Goal: Task Accomplishment & Management: Use online tool/utility

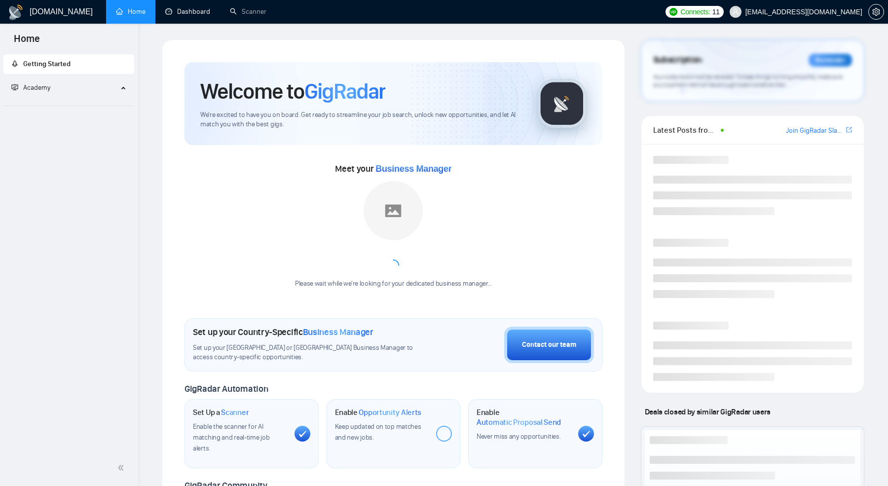
click at [184, 7] on link "Dashboard" at bounding box center [187, 11] width 45 height 8
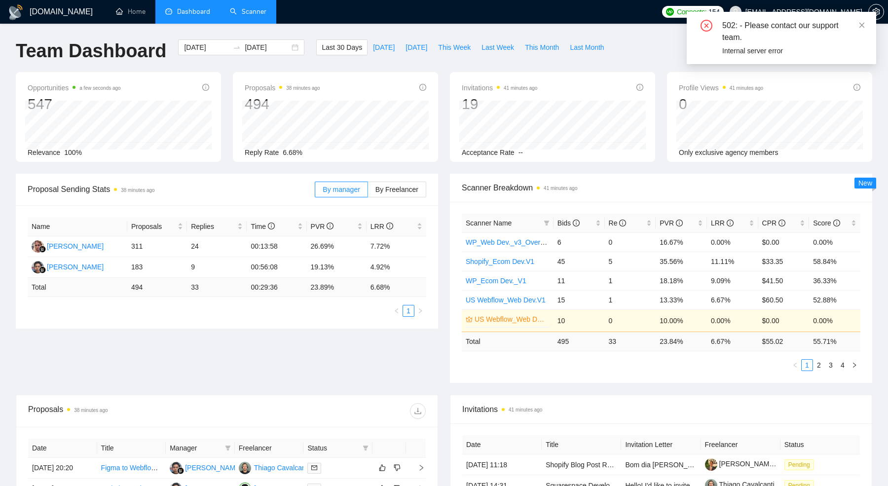
click at [257, 16] on link "Scanner" at bounding box center [248, 11] width 37 height 8
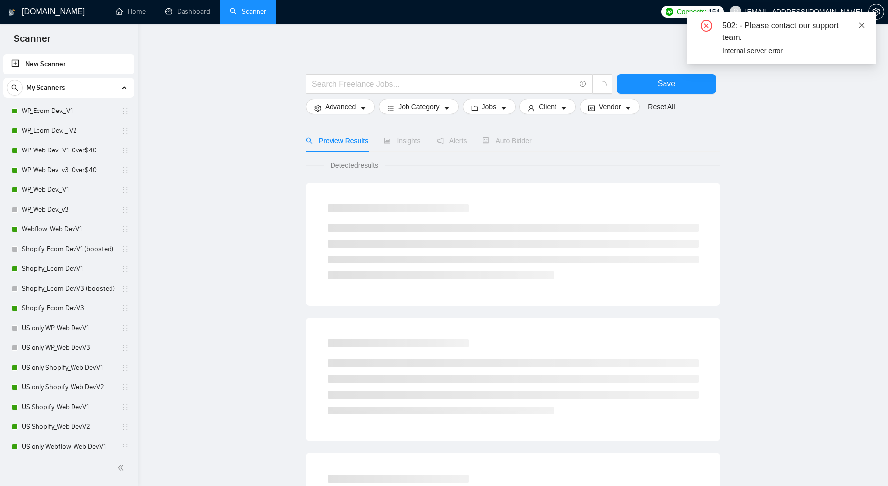
click at [865, 29] on link at bounding box center [861, 25] width 7 height 11
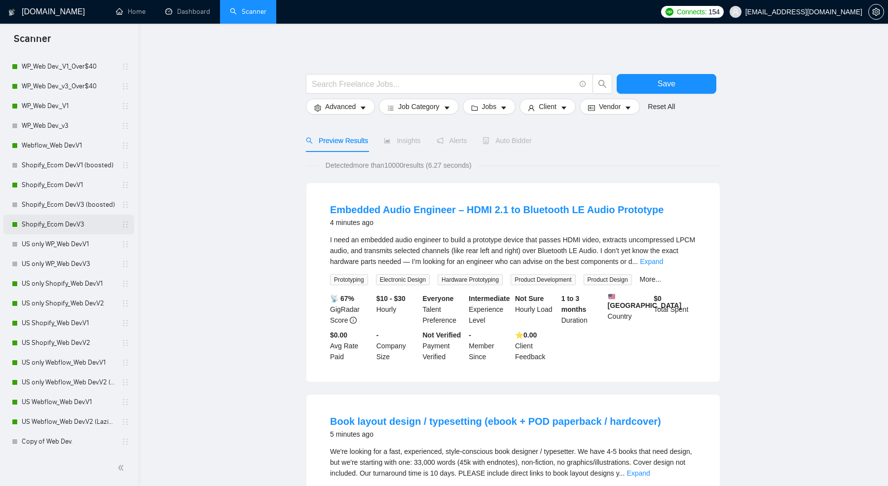
scroll to position [62, 0]
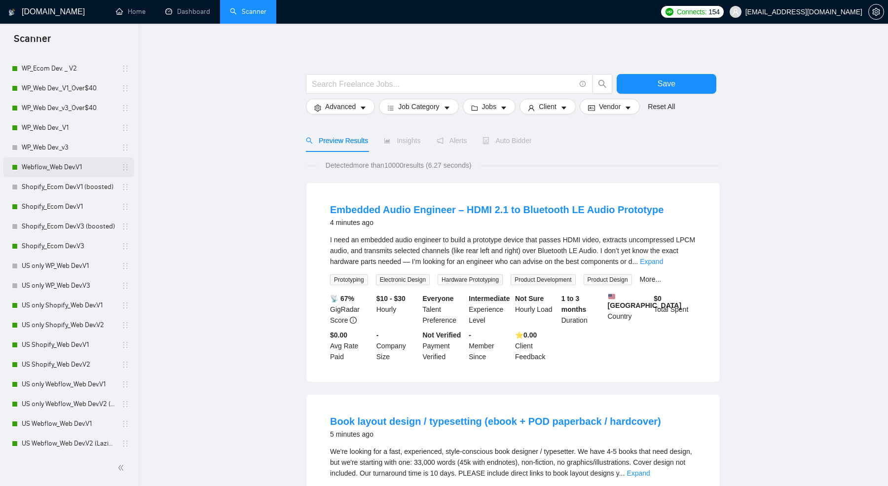
click at [45, 165] on link "Webflow_Web Dev.V1" at bounding box center [69, 167] width 94 height 20
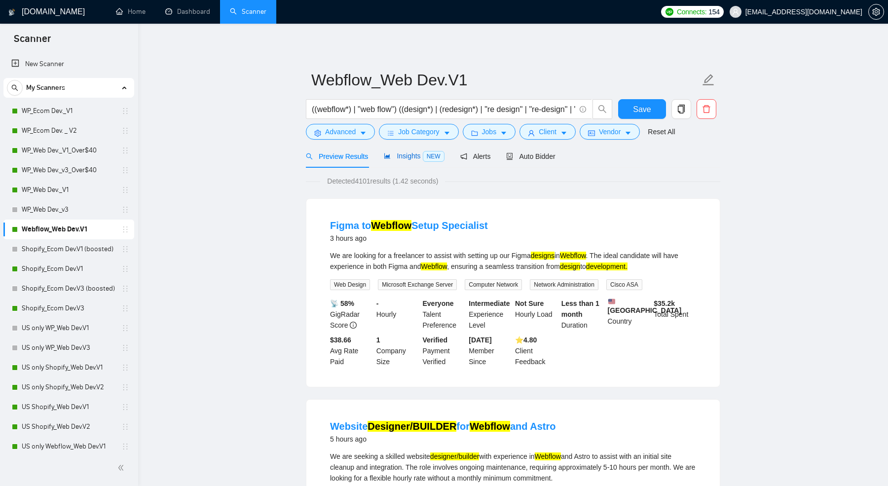
click at [440, 152] on span "NEW" at bounding box center [434, 156] width 22 height 11
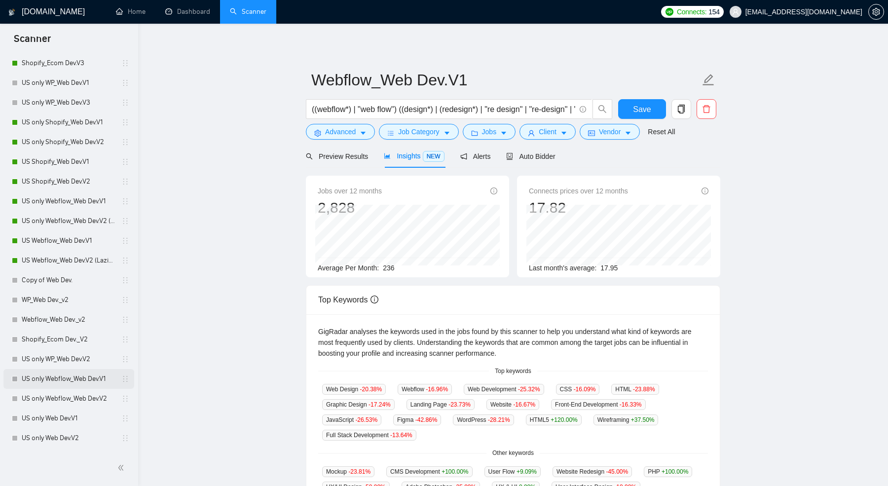
scroll to position [230, 0]
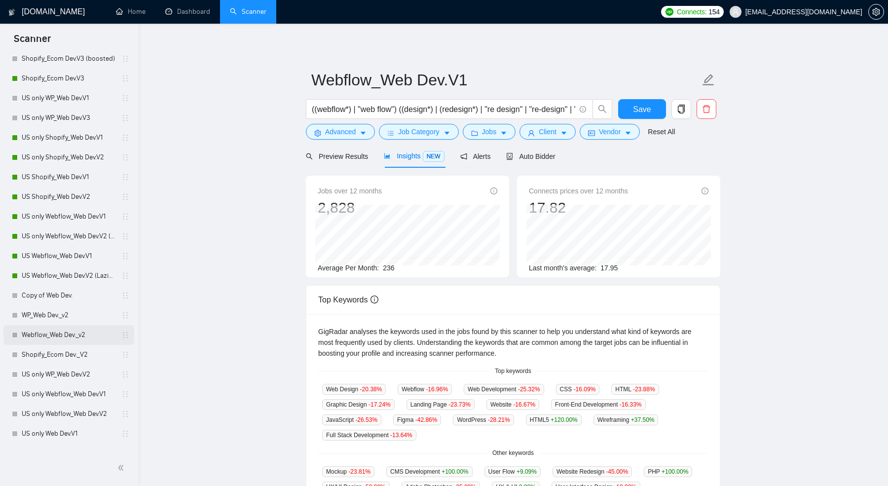
click at [64, 341] on link "Webflow_Web Dev._v2" at bounding box center [69, 335] width 94 height 20
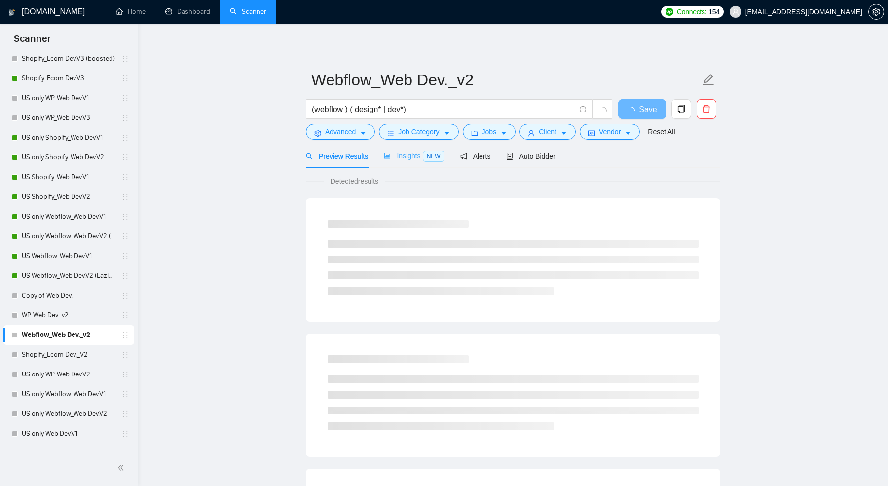
click at [401, 163] on div "Insights NEW" at bounding box center [414, 156] width 60 height 23
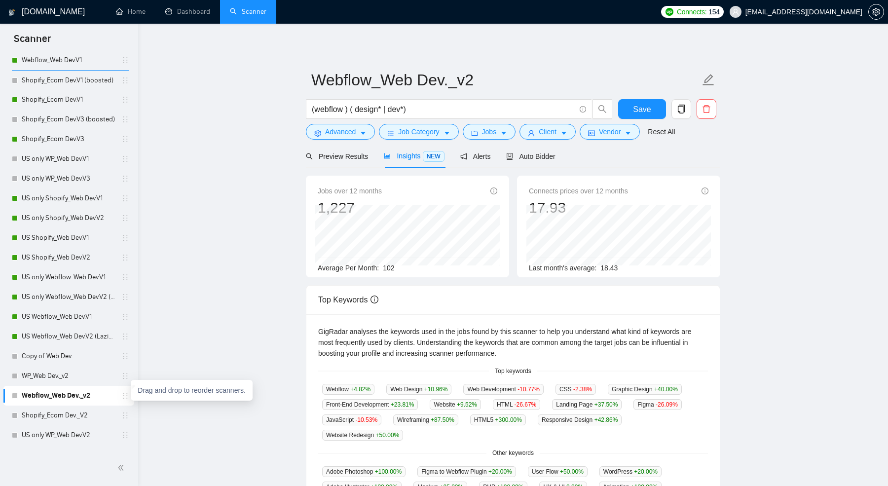
scroll to position [169, 0]
drag, startPoint x: 124, startPoint y: 399, endPoint x: 123, endPoint y: 393, distance: 6.0
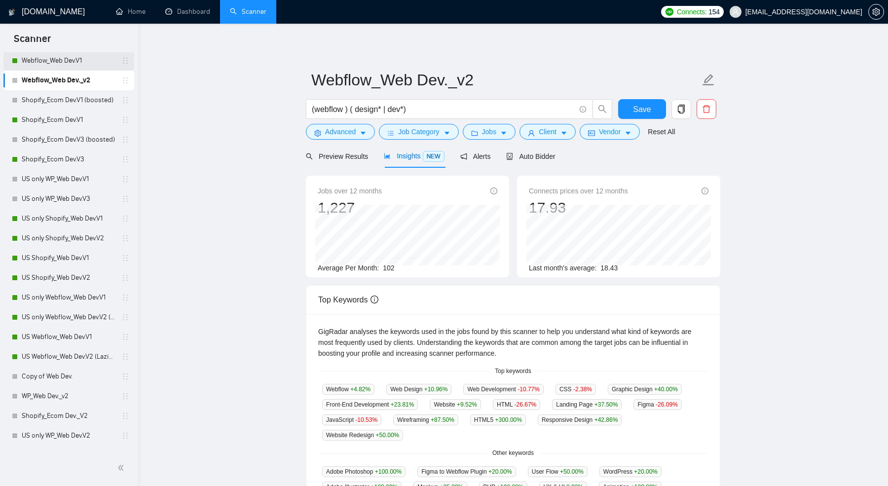
click at [74, 66] on link "Webflow_Web Dev.V1" at bounding box center [69, 61] width 94 height 20
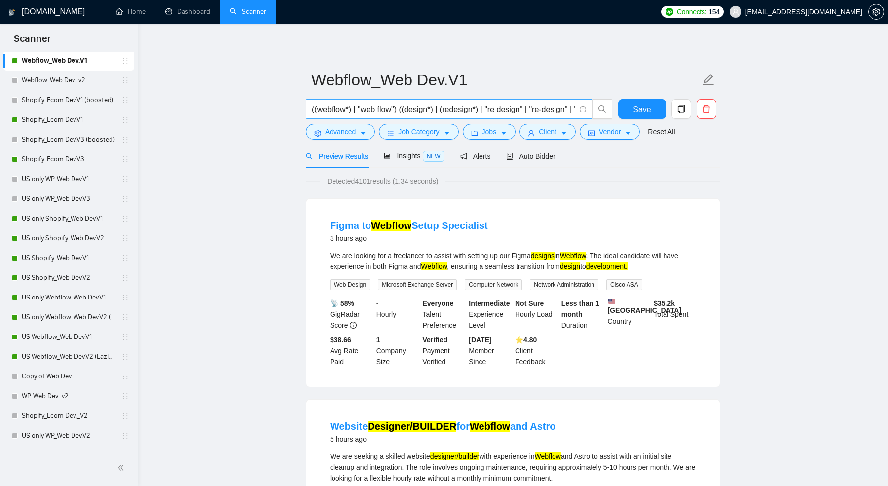
click at [518, 111] on input "((webflow*) | "web flow") ((design*) | (redesign*) | "re design" | "re-design" …" at bounding box center [443, 109] width 263 height 12
click at [410, 153] on span "Insights NEW" at bounding box center [414, 156] width 60 height 8
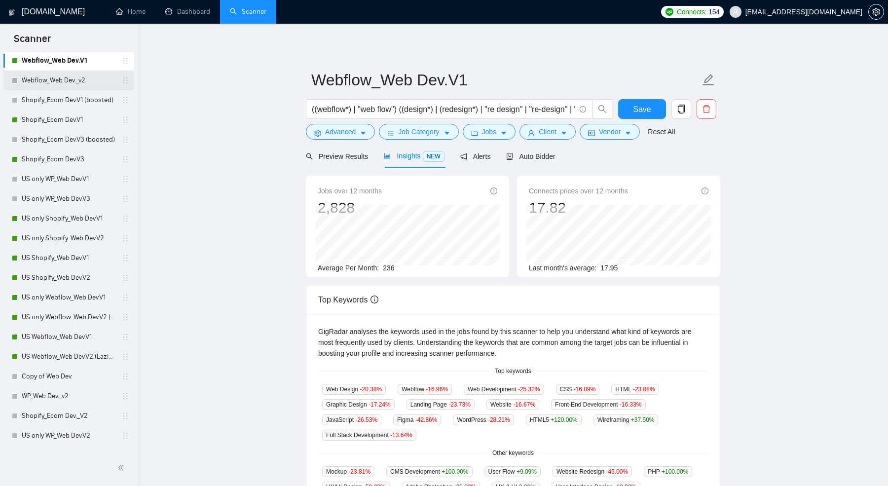
click at [48, 84] on link "Webflow_Web Dev._v2" at bounding box center [69, 81] width 94 height 20
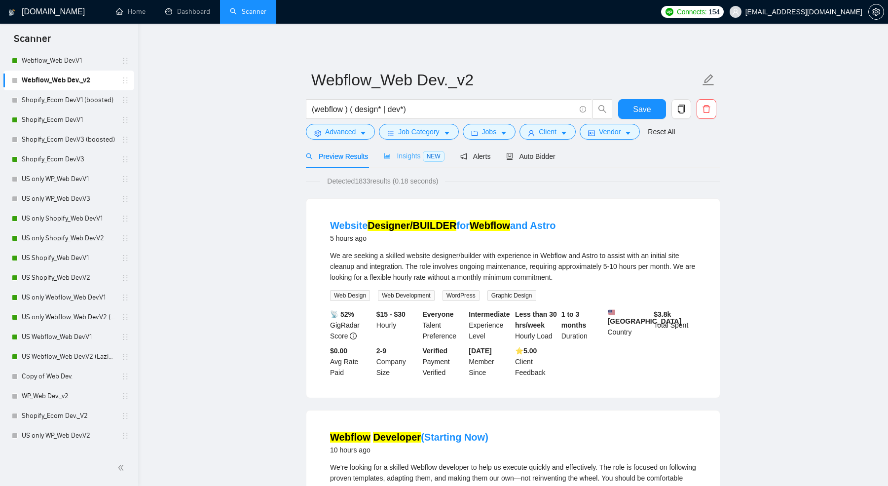
click at [393, 161] on div "Insights NEW" at bounding box center [414, 156] width 60 height 23
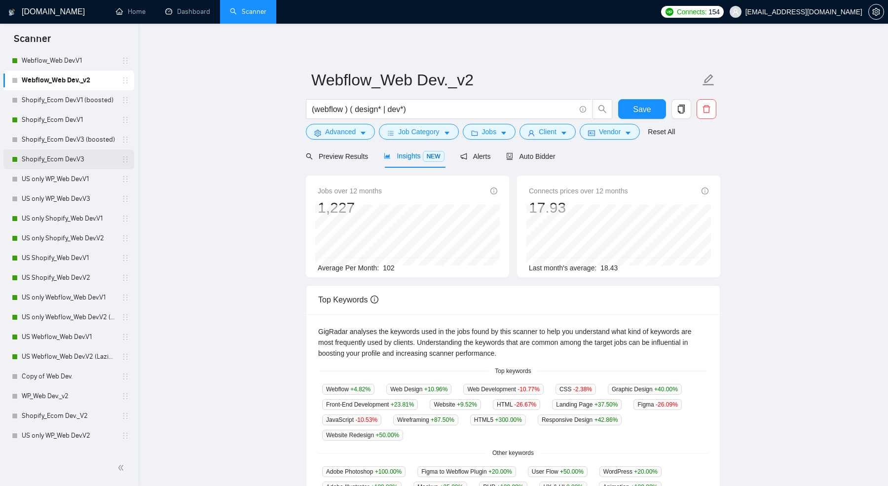
click at [65, 167] on link "Shopify_Ecom Dev.V3" at bounding box center [69, 159] width 94 height 20
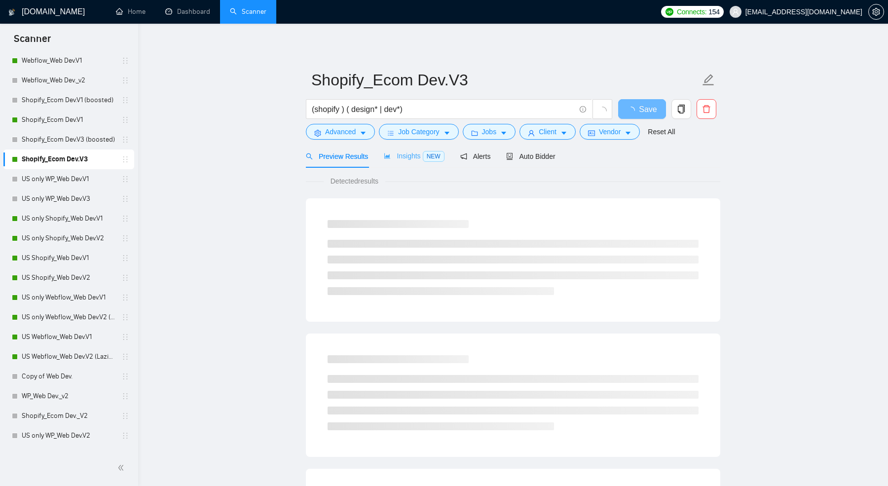
click at [403, 147] on div "Insights NEW" at bounding box center [414, 156] width 60 height 23
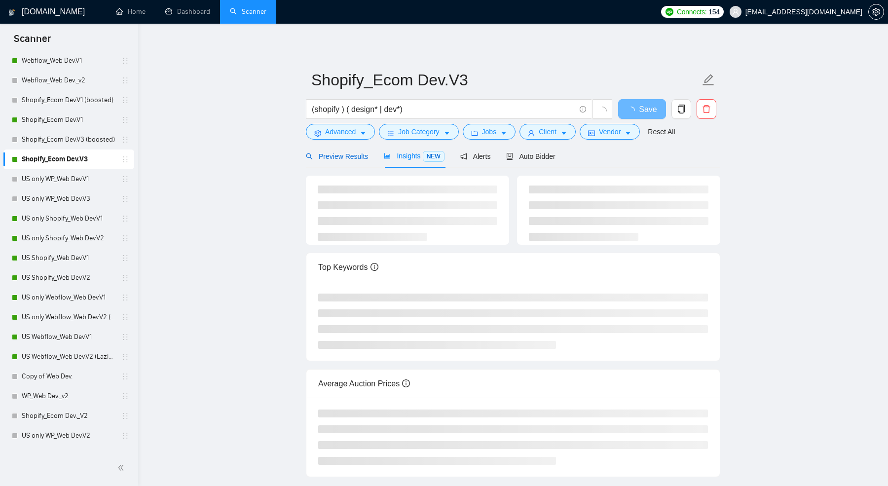
click at [359, 151] on div "Preview Results" at bounding box center [337, 156] width 62 height 11
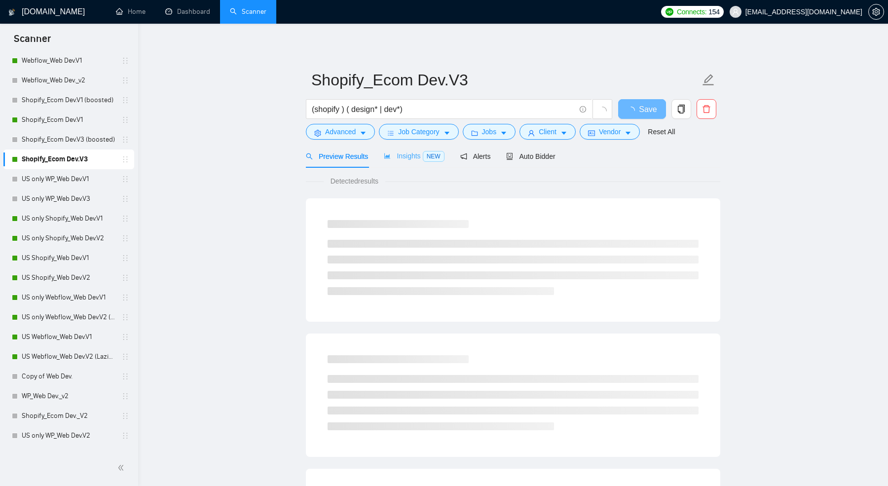
click at [427, 147] on div "Insights NEW" at bounding box center [414, 156] width 60 height 23
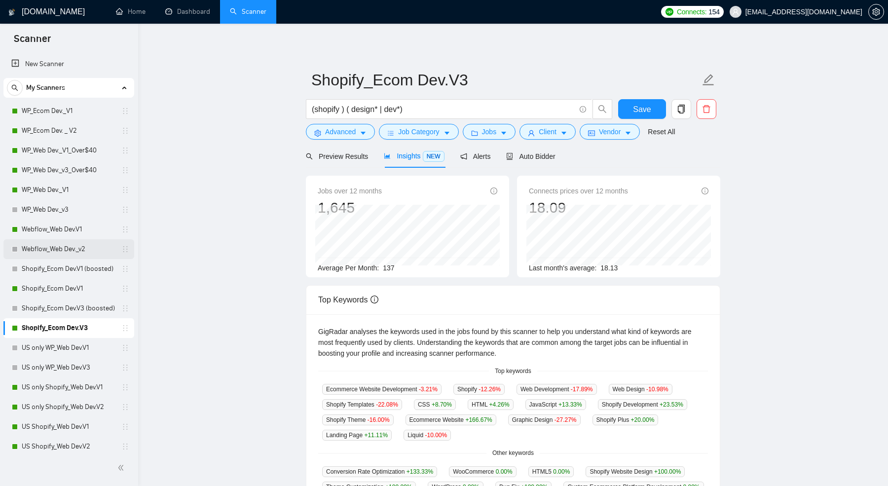
click at [55, 244] on link "Webflow_Web Dev._v2" at bounding box center [69, 249] width 94 height 20
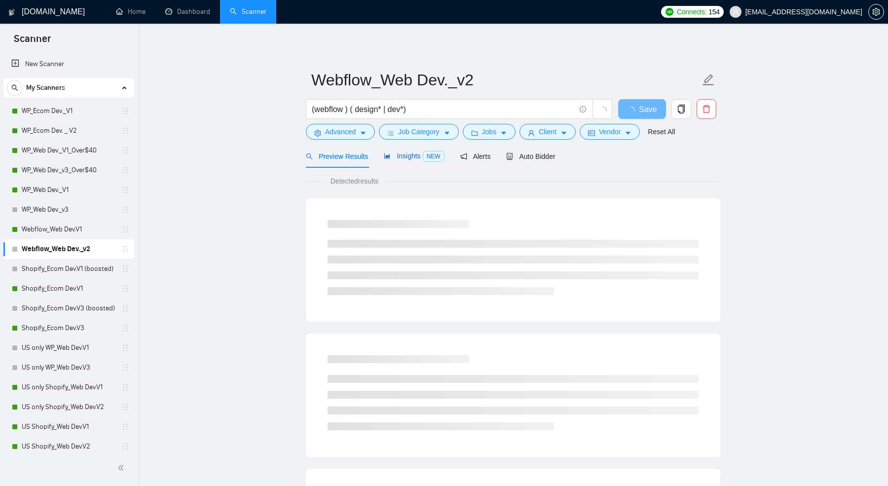
click at [396, 155] on span "Insights NEW" at bounding box center [414, 156] width 60 height 8
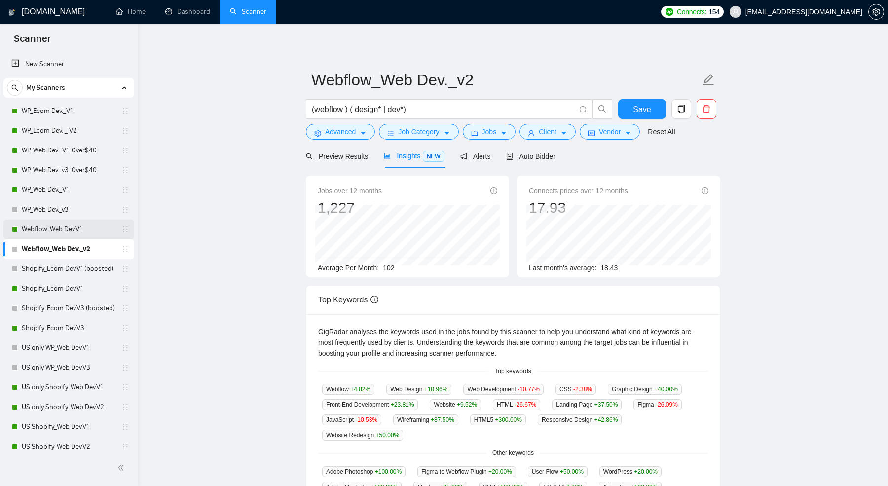
click at [46, 232] on link "Webflow_Web Dev.V1" at bounding box center [69, 230] width 94 height 20
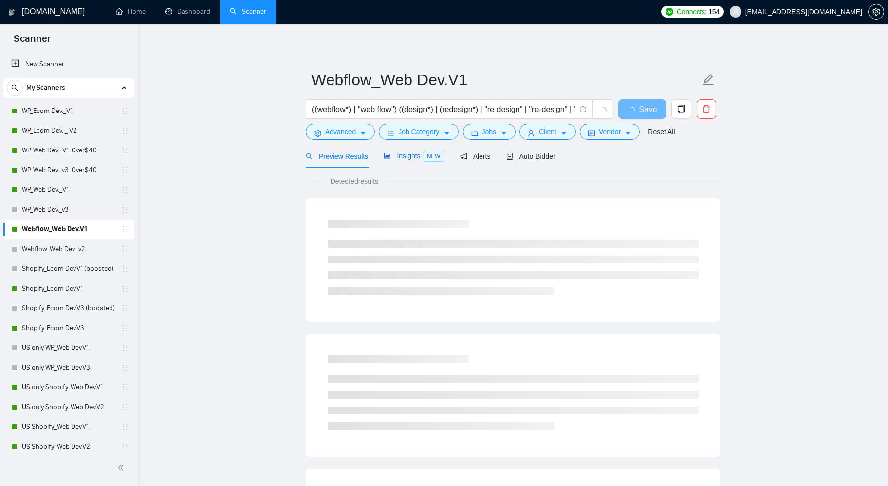
click at [408, 159] on span "Insights NEW" at bounding box center [414, 156] width 60 height 8
